Goal: Task Accomplishment & Management: Use online tool/utility

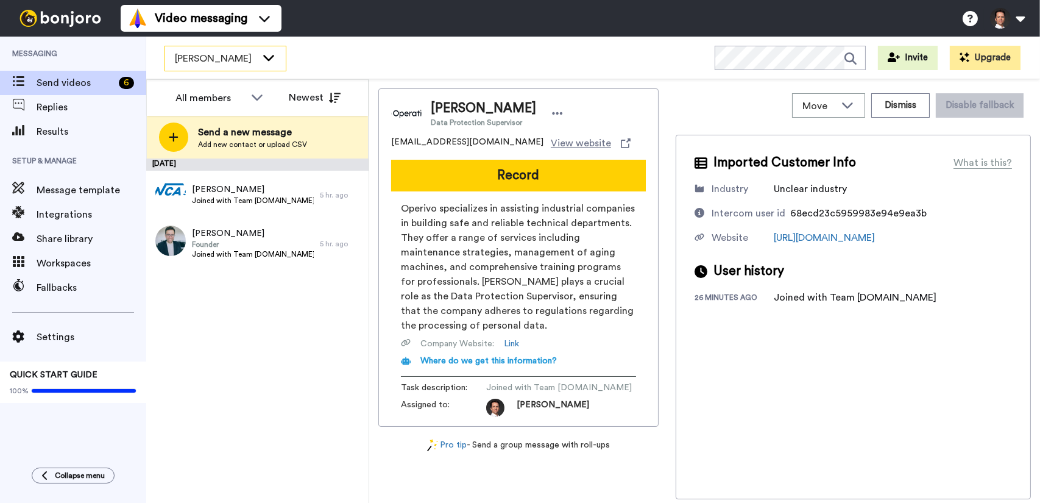
click at [264, 64] on div "[PERSON_NAME]" at bounding box center [225, 58] width 121 height 24
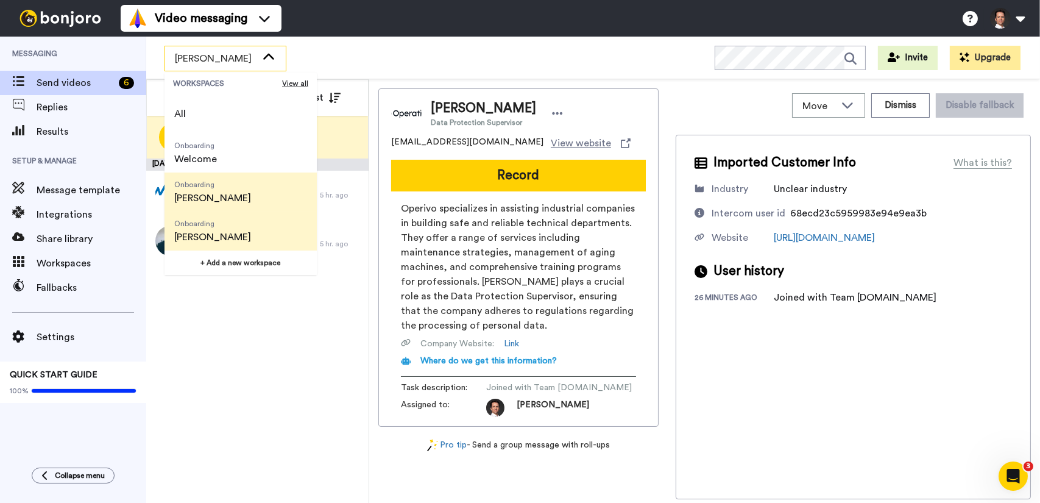
click at [249, 191] on li "Onboarding Bruno" at bounding box center [241, 191] width 152 height 39
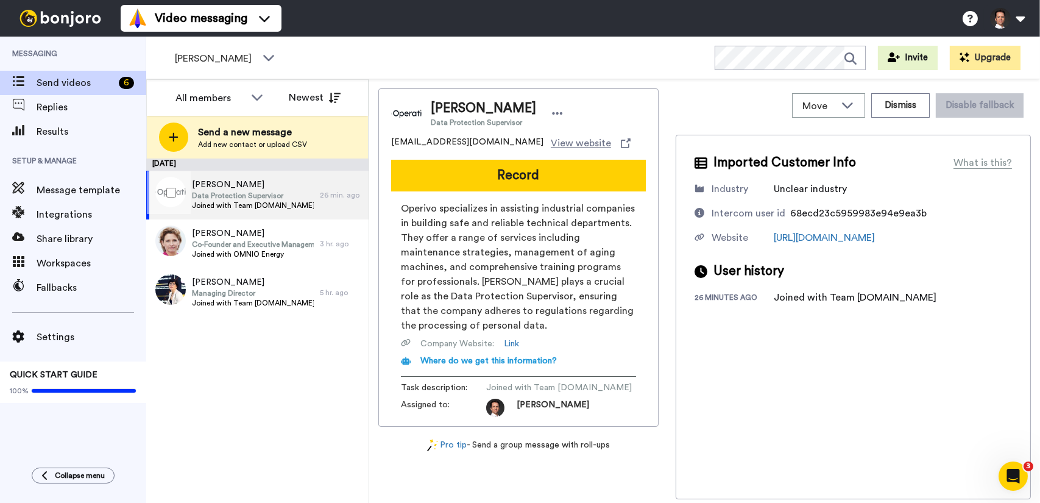
click at [293, 210] on div "Tomasz Burnos Data Protection Supervisor Joined with Team operivo.com" at bounding box center [253, 195] width 122 height 33
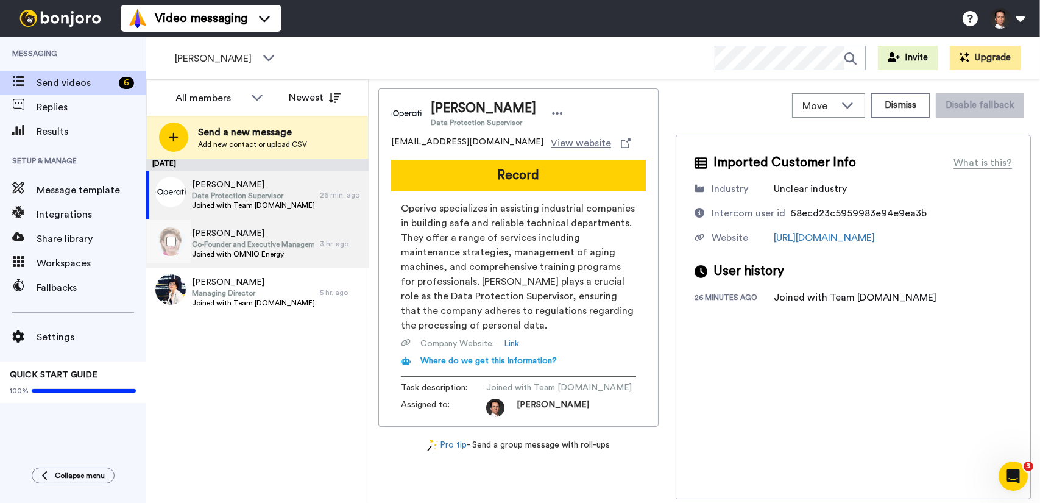
click at [298, 254] on span "Joined with OMNIO Energy" at bounding box center [253, 254] width 122 height 10
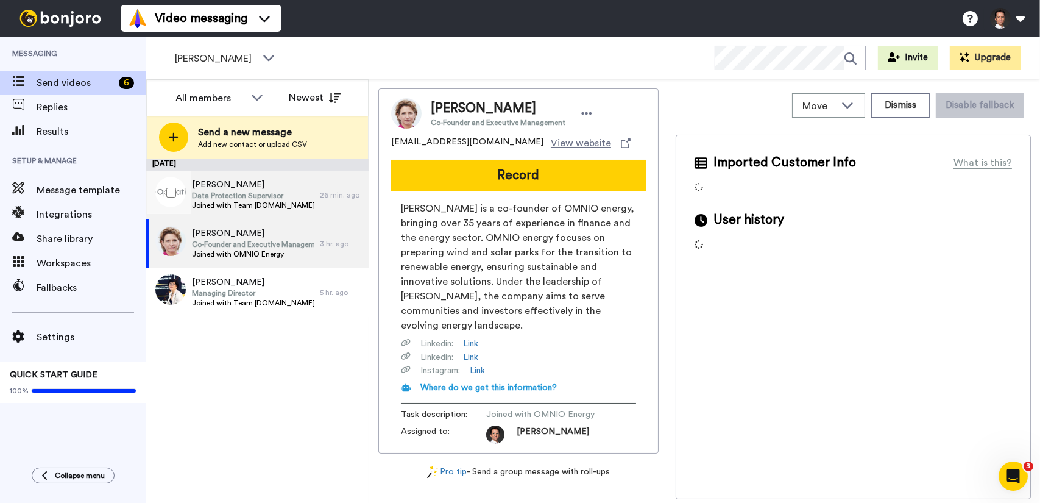
click at [293, 204] on div "Tomasz Burnos Data Protection Supervisor Joined with Team operivo.com" at bounding box center [233, 195] width 174 height 49
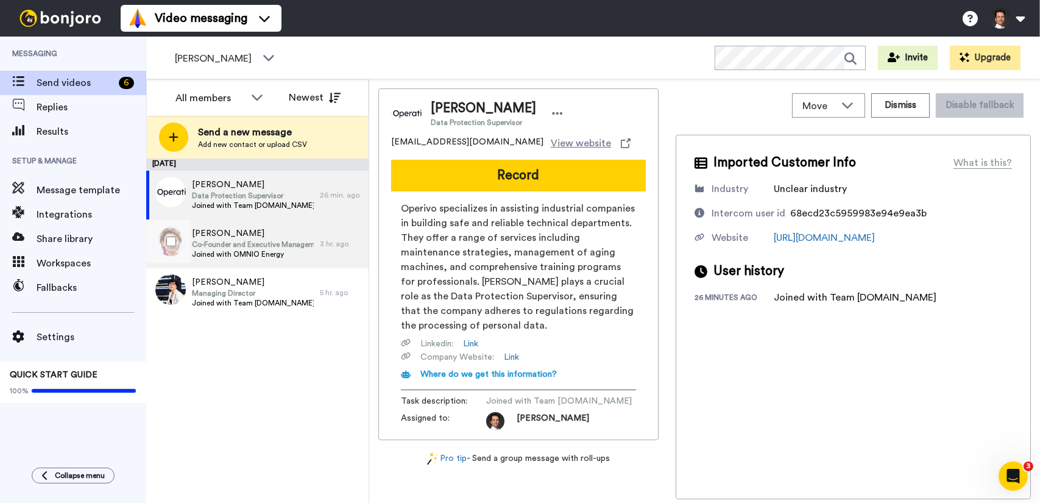
click at [286, 240] on span "Co-Founder and Executive Management" at bounding box center [253, 244] width 122 height 10
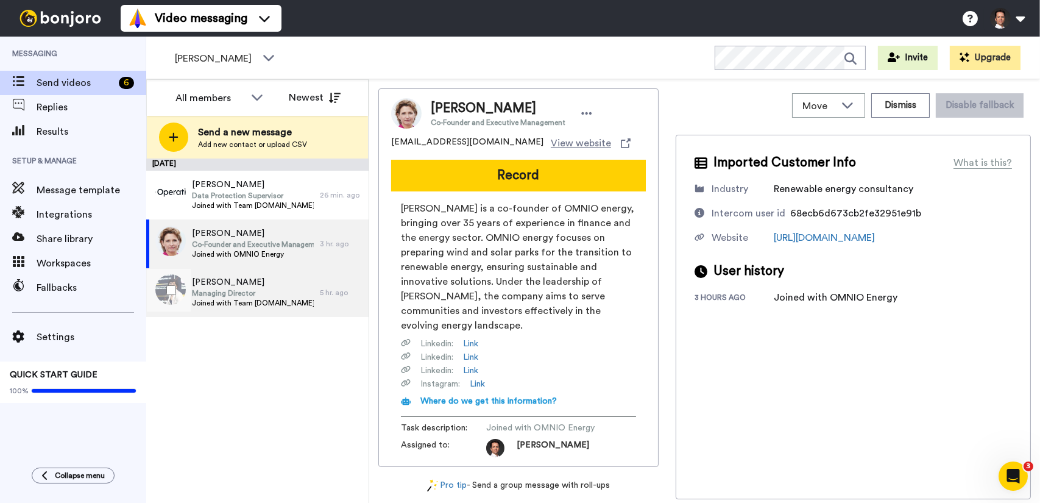
click at [307, 281] on span "[PERSON_NAME]" at bounding box center [253, 282] width 122 height 12
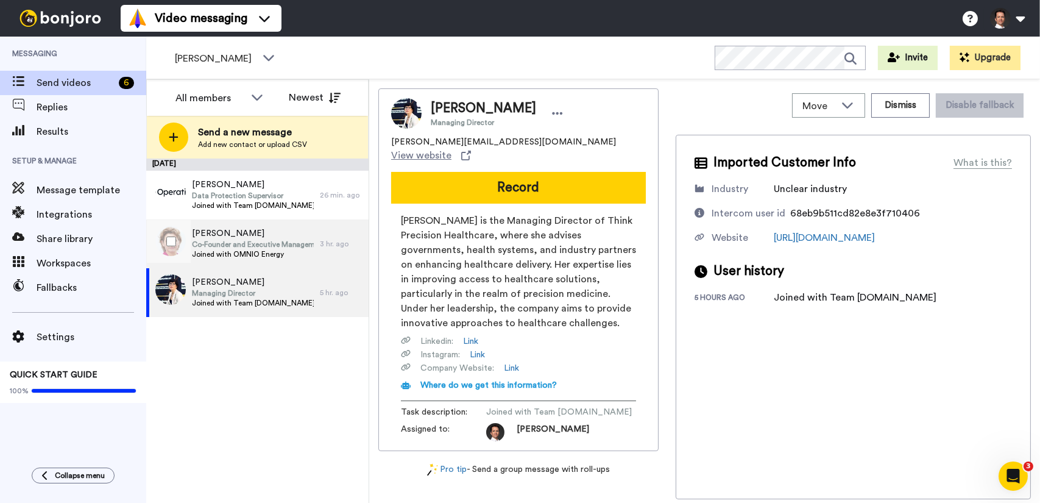
click at [288, 244] on span "Co-Founder and Executive Management" at bounding box center [253, 244] width 122 height 10
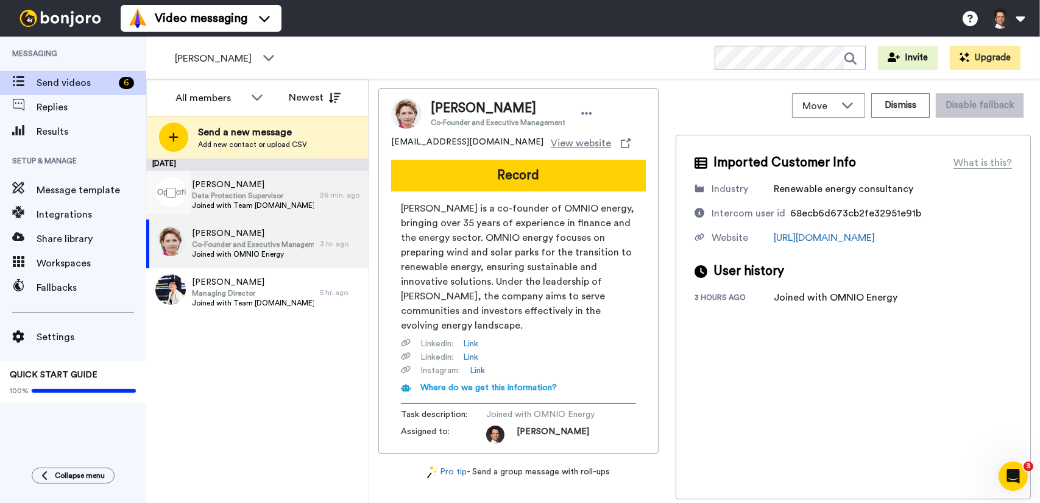
click at [286, 186] on span "[PERSON_NAME]" at bounding box center [253, 185] width 122 height 12
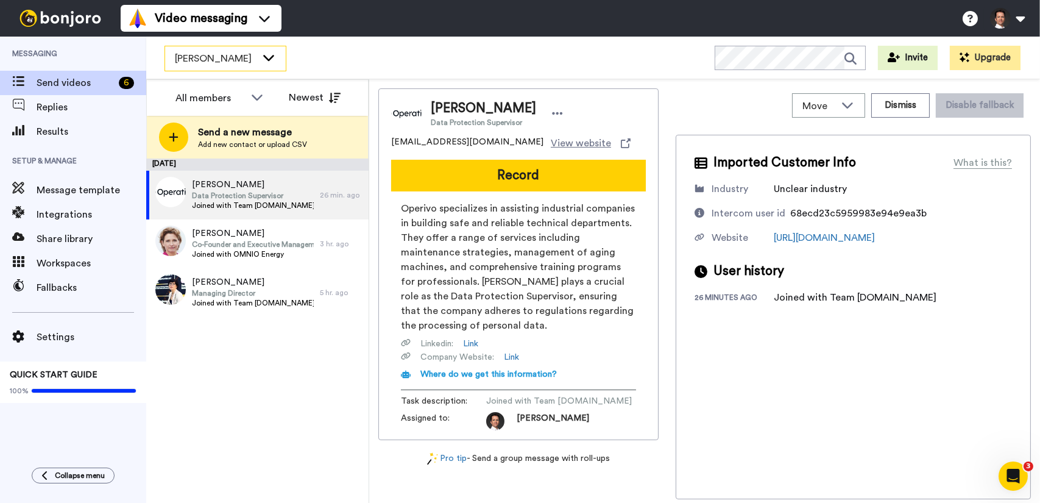
click at [268, 47] on div "[PERSON_NAME]" at bounding box center [225, 58] width 121 height 24
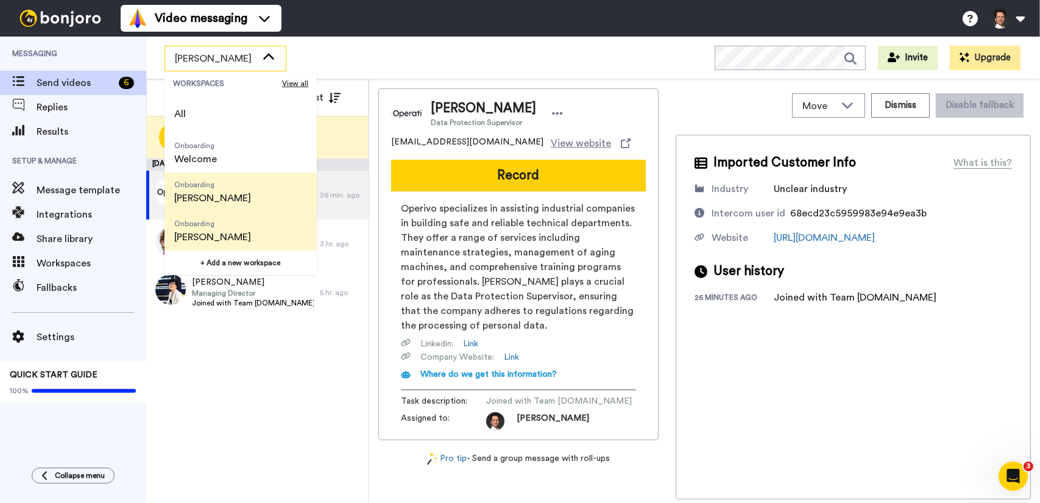
click at [251, 224] on li "Onboarding Francesca" at bounding box center [241, 230] width 152 height 39
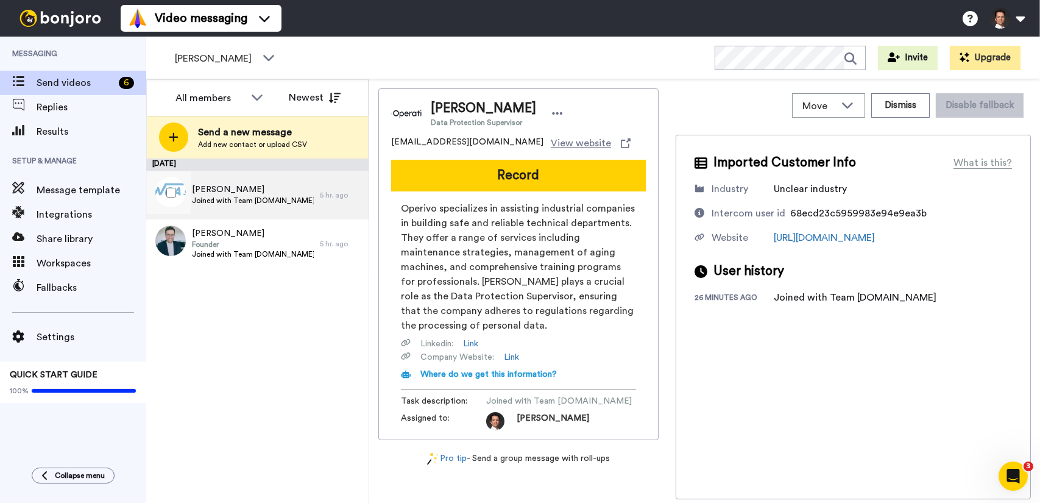
click at [273, 200] on span "Joined with Team incas.sa" at bounding box center [253, 201] width 122 height 10
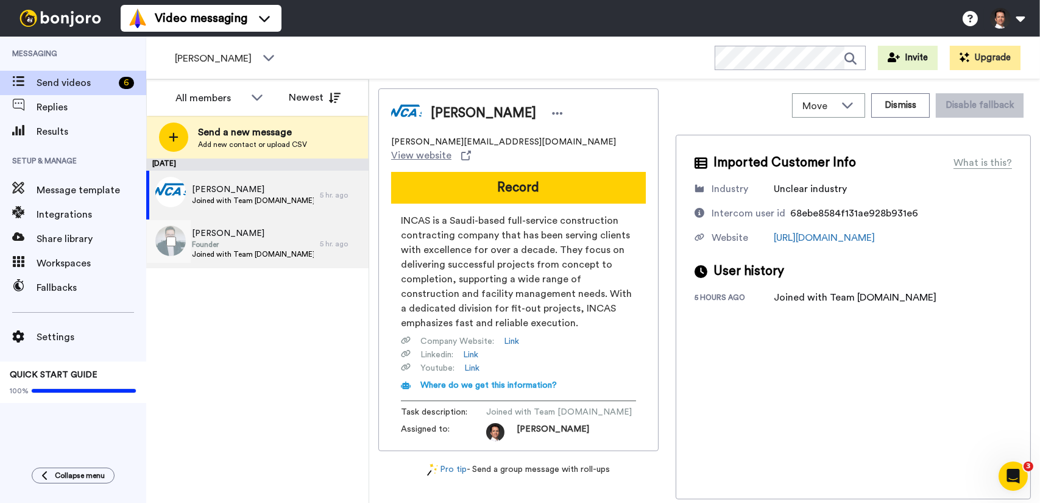
click at [291, 238] on span "Erkin Gunay" at bounding box center [253, 233] width 122 height 12
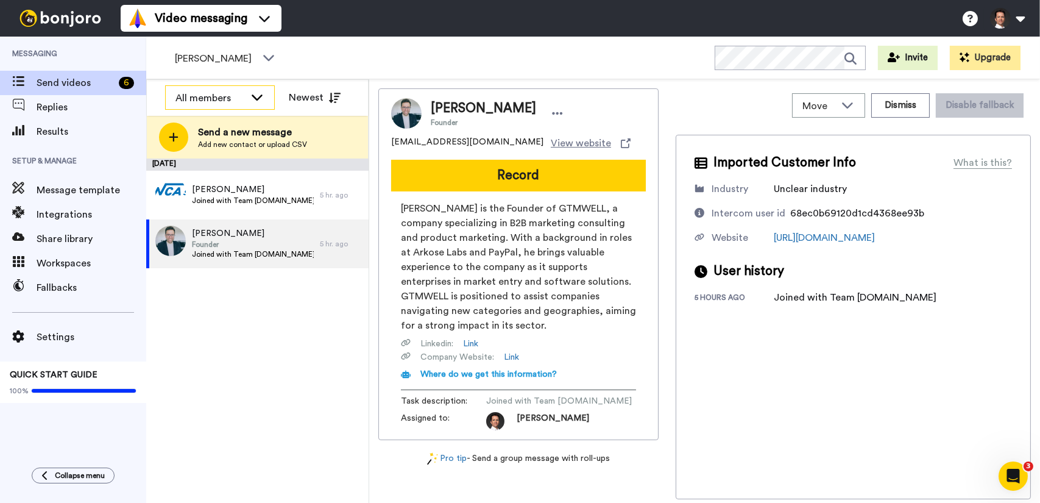
click at [234, 93] on div "All members" at bounding box center [210, 98] width 69 height 15
click at [250, 57] on span "[PERSON_NAME]" at bounding box center [216, 58] width 82 height 15
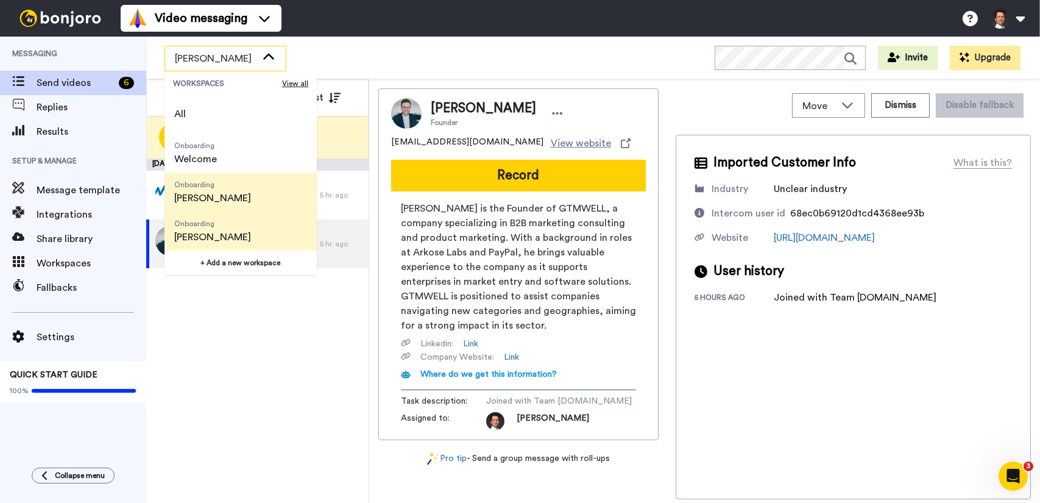
click at [235, 188] on li "Onboarding Bruno" at bounding box center [241, 191] width 152 height 39
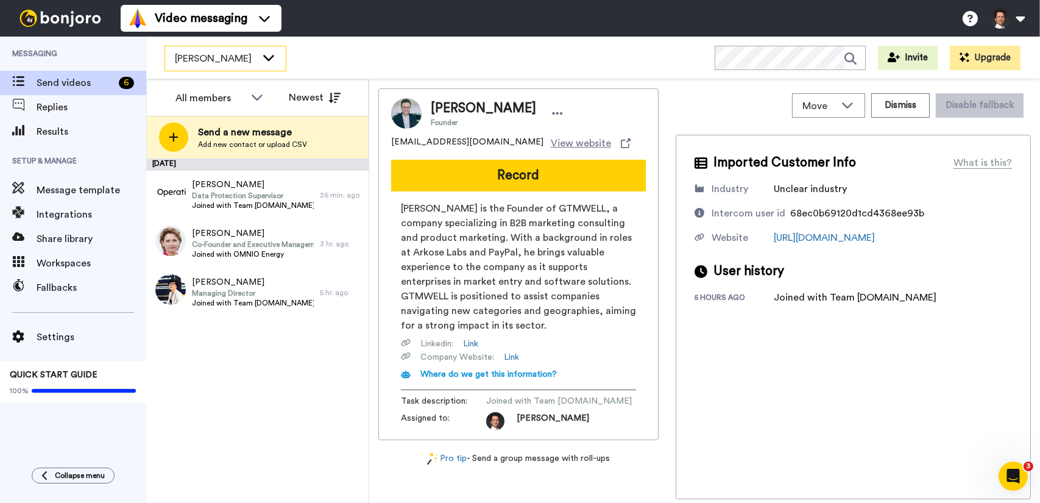
click at [247, 59] on span "[PERSON_NAME]" at bounding box center [216, 58] width 82 height 15
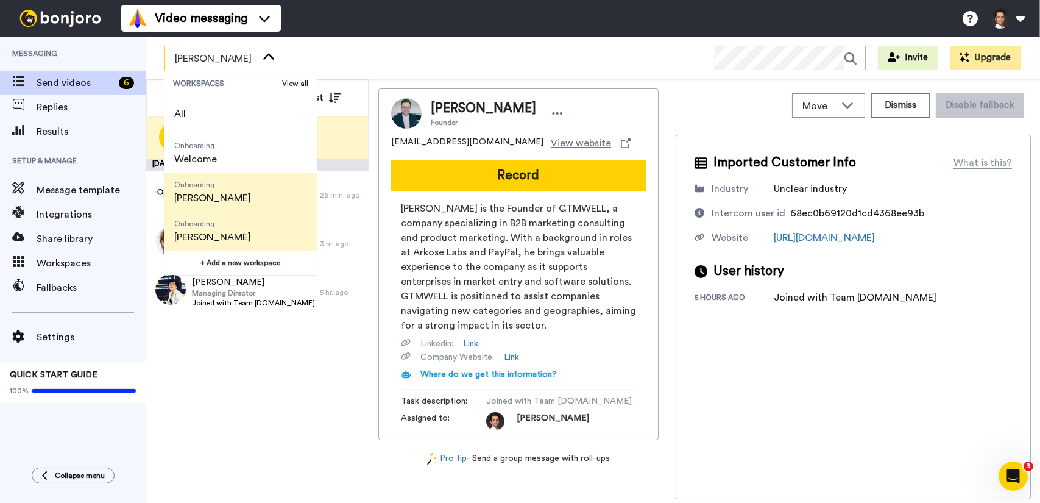
click at [263, 229] on li "Onboarding Francesca" at bounding box center [241, 230] width 152 height 39
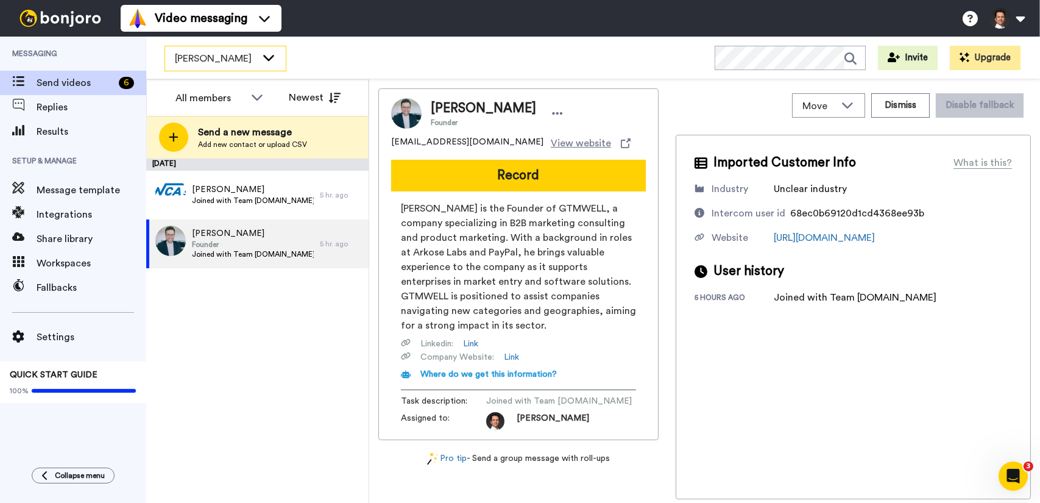
click at [249, 67] on div "[PERSON_NAME]" at bounding box center [225, 58] width 121 height 24
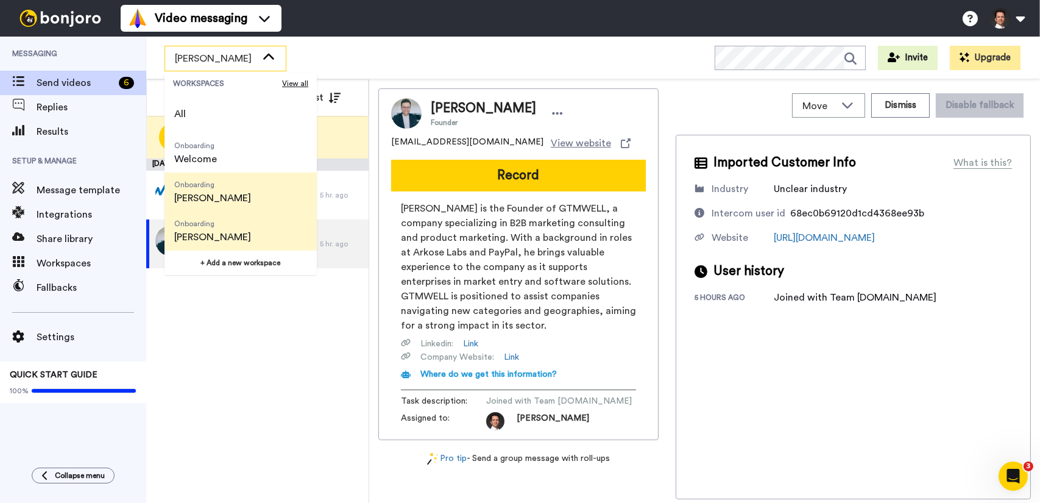
click at [254, 199] on li "Onboarding Bruno" at bounding box center [241, 191] width 152 height 39
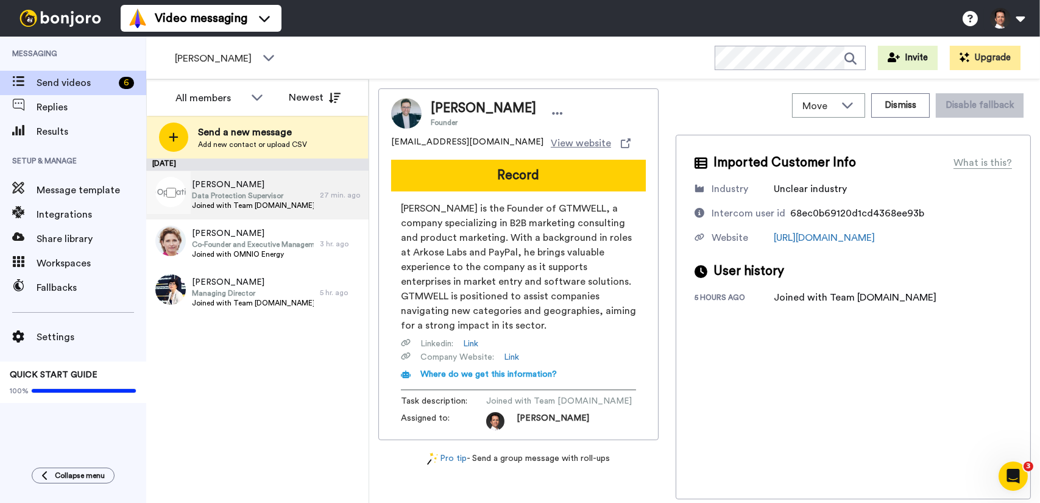
click at [320, 213] on div "Tomasz Burnos Data Protection Supervisor Joined with Team operivo.com 27 min. a…" at bounding box center [257, 195] width 222 height 49
